Goal: Contribute content: Add original content to the website for others to see

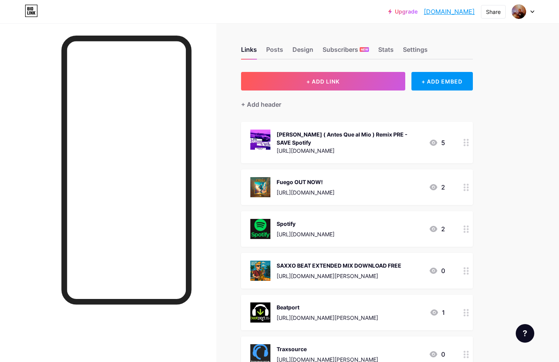
click at [468, 188] on icon at bounding box center [466, 187] width 5 height 7
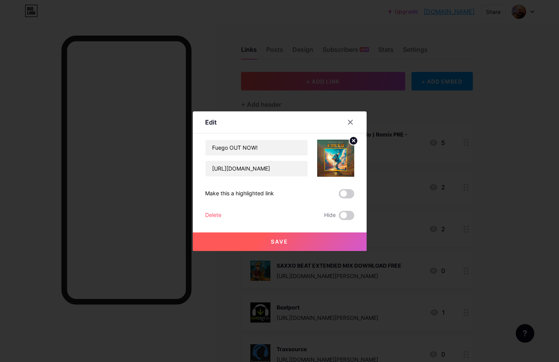
click at [215, 215] on div "Delete" at bounding box center [213, 215] width 16 height 9
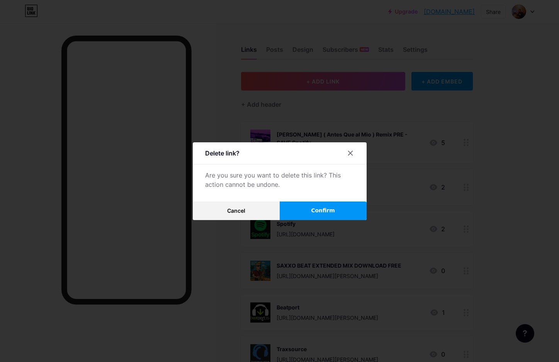
click at [315, 208] on span "Confirm" at bounding box center [323, 210] width 24 height 8
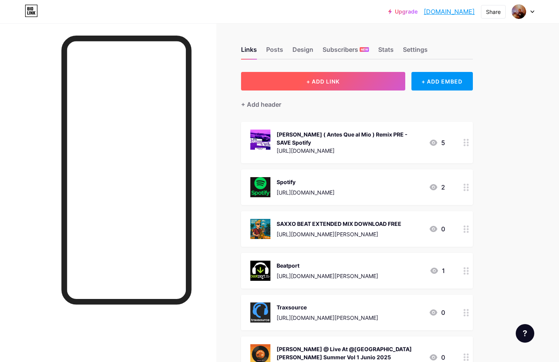
click at [344, 85] on button "+ ADD LINK" at bounding box center [323, 81] width 164 height 19
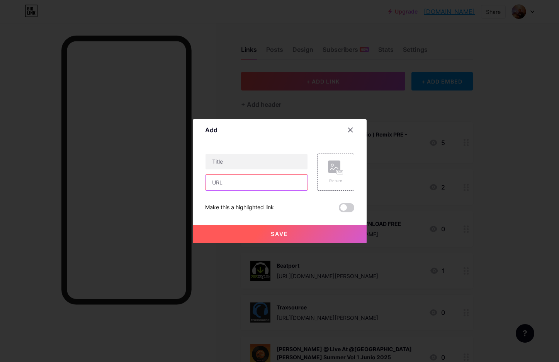
click at [250, 181] on input "text" at bounding box center [257, 182] width 102 height 15
paste input "[URL][DOMAIN_NAME]"
type input "[URL][DOMAIN_NAME]"
click at [240, 165] on input "text" at bounding box center [257, 161] width 102 height 15
type input "Danza Out Now!!"
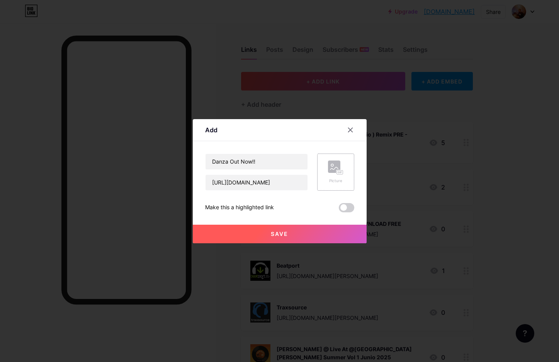
click at [334, 172] on rect at bounding box center [334, 166] width 12 height 12
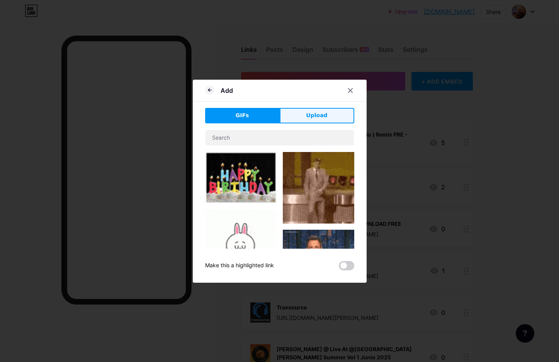
click at [315, 118] on span "Upload" at bounding box center [316, 115] width 21 height 8
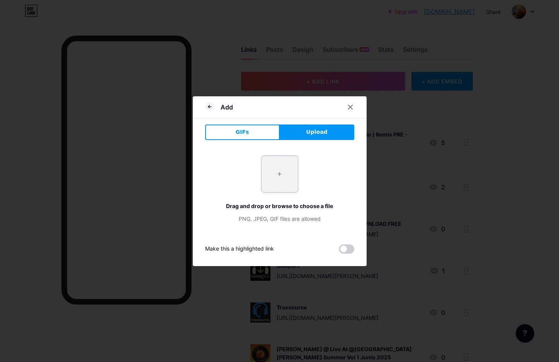
click at [288, 176] on input "file" at bounding box center [280, 174] width 36 height 36
type input "C:\fakepath\unnamed.jpg"
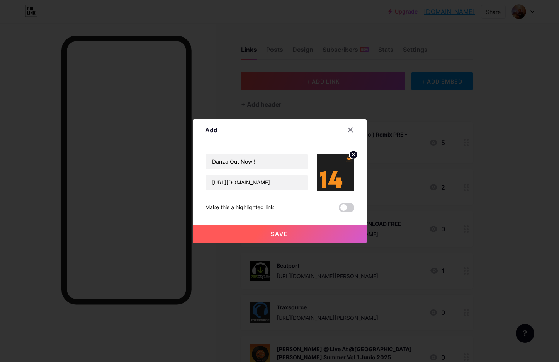
click at [272, 233] on span "Save" at bounding box center [279, 233] width 17 height 7
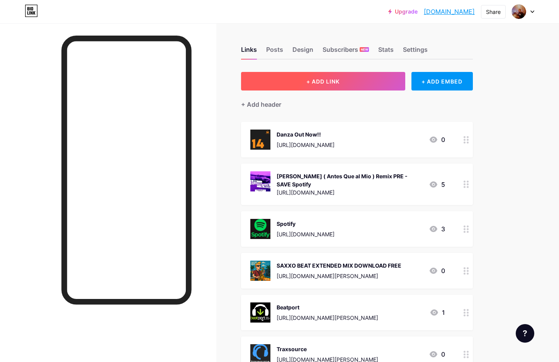
click at [339, 77] on button "+ ADD LINK" at bounding box center [323, 81] width 164 height 19
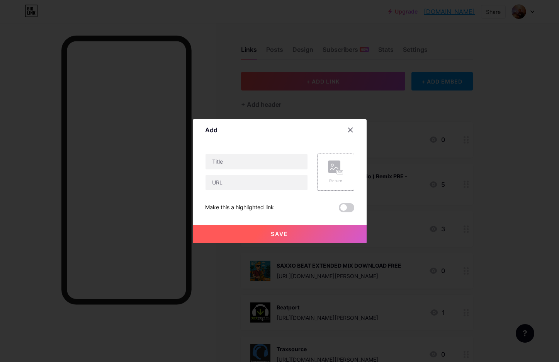
click at [337, 168] on rect at bounding box center [334, 166] width 12 height 12
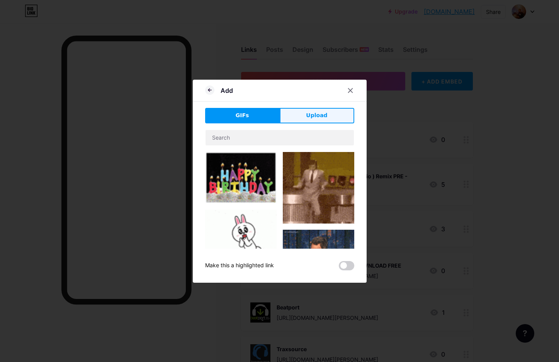
click at [321, 113] on span "Upload" at bounding box center [316, 115] width 21 height 8
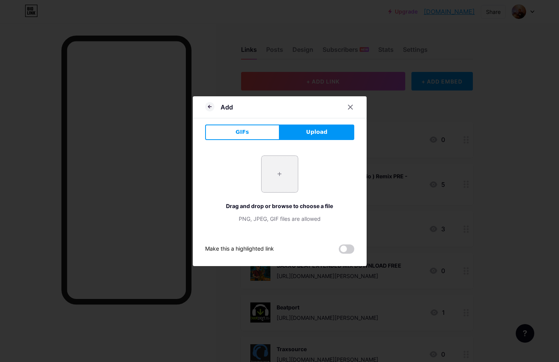
click at [282, 175] on input "file" at bounding box center [280, 174] width 36 height 36
type input "C:\fakepath\RADIO SHOW VOL3.png"
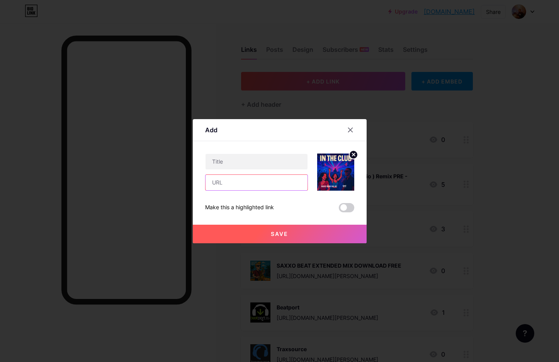
click at [236, 184] on input "text" at bounding box center [257, 182] width 102 height 15
paste input "[URL][DOMAIN_NAME][PERSON_NAME]"
type input "[URL][DOMAIN_NAME][PERSON_NAME]"
click at [232, 164] on input "text" at bounding box center [257, 161] width 102 height 15
click at [246, 161] on input "IN THE CLUB RADIO SHOW" at bounding box center [257, 161] width 102 height 15
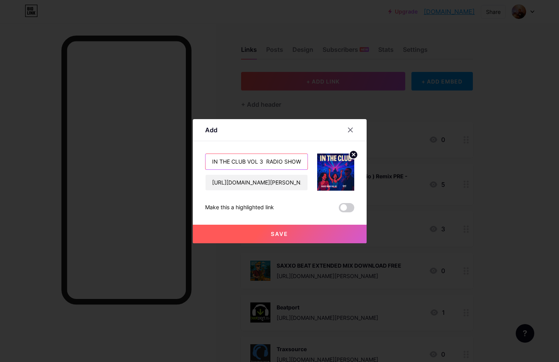
click at [305, 161] on input "IN THE CLUB VOL 3 RADIO SHOW" at bounding box center [257, 161] width 102 height 15
type input "IN THE CLUB VOL 3 RADIO SHOW"
click at [286, 237] on button "Save" at bounding box center [280, 234] width 174 height 19
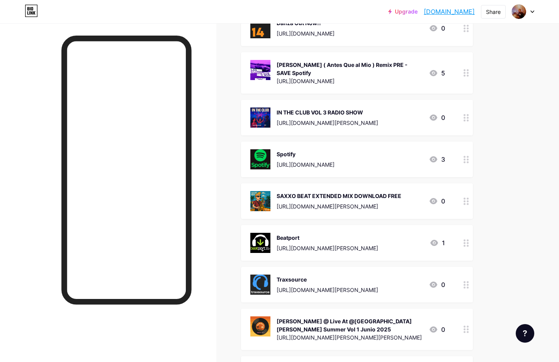
scroll to position [117, 0]
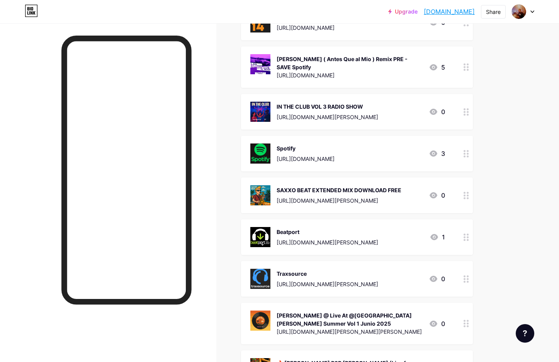
drag, startPoint x: 468, startPoint y: 235, endPoint x: 465, endPoint y: 197, distance: 37.2
click at [465, 197] on span "Danza Out Now!! [URL][DOMAIN_NAME] 0 [PERSON_NAME] ( Antes Que al Mio ) Remix P…" at bounding box center [357, 240] width 232 height 470
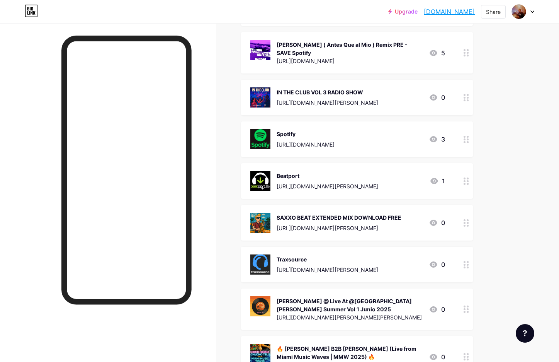
scroll to position [135, 0]
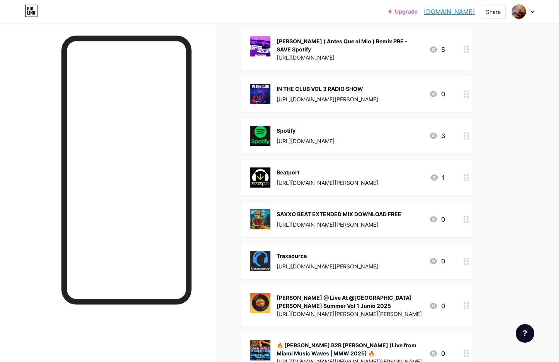
drag, startPoint x: 465, startPoint y: 266, endPoint x: 466, endPoint y: 240, distance: 26.3
click at [466, 240] on span "Danza Out Now!! [URL][DOMAIN_NAME] 0 [PERSON_NAME] ( Antes Que al Mio ) Remix P…" at bounding box center [357, 222] width 232 height 470
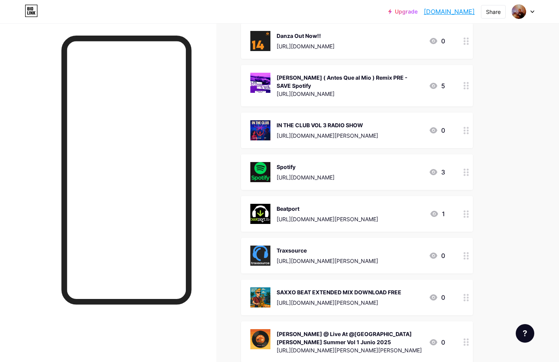
scroll to position [92, 0]
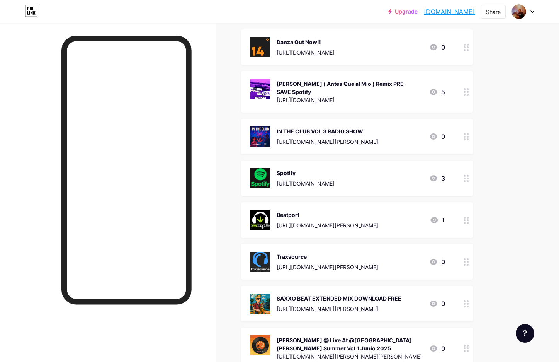
click at [365, 131] on div "IN THE CLUB VOL 3 RADIO SHOW" at bounding box center [328, 131] width 102 height 8
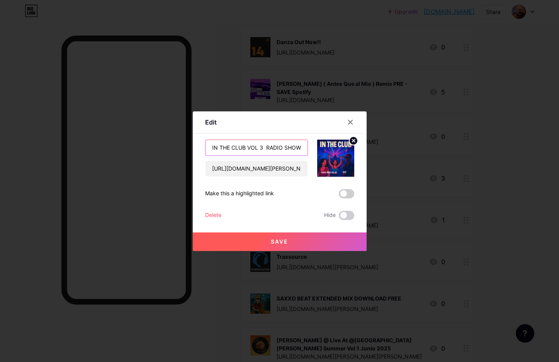
click at [302, 150] on input "IN THE CLUB VOL 3 RADIO SHOW" at bounding box center [257, 147] width 102 height 15
type input "IN THE CLUB VOL 3 RADIO SHOW CHUCHO [PERSON_NAME]"
click at [288, 245] on button "Save" at bounding box center [280, 241] width 174 height 19
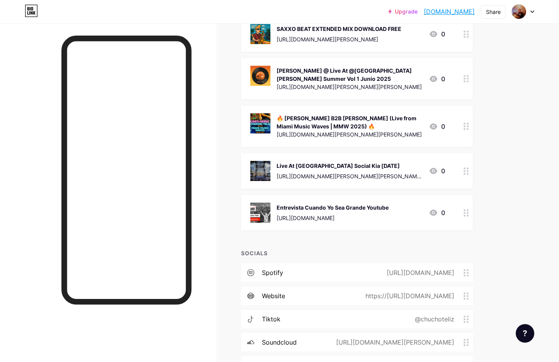
scroll to position [370, 0]
